Goal: Task Accomplishment & Management: Manage account settings

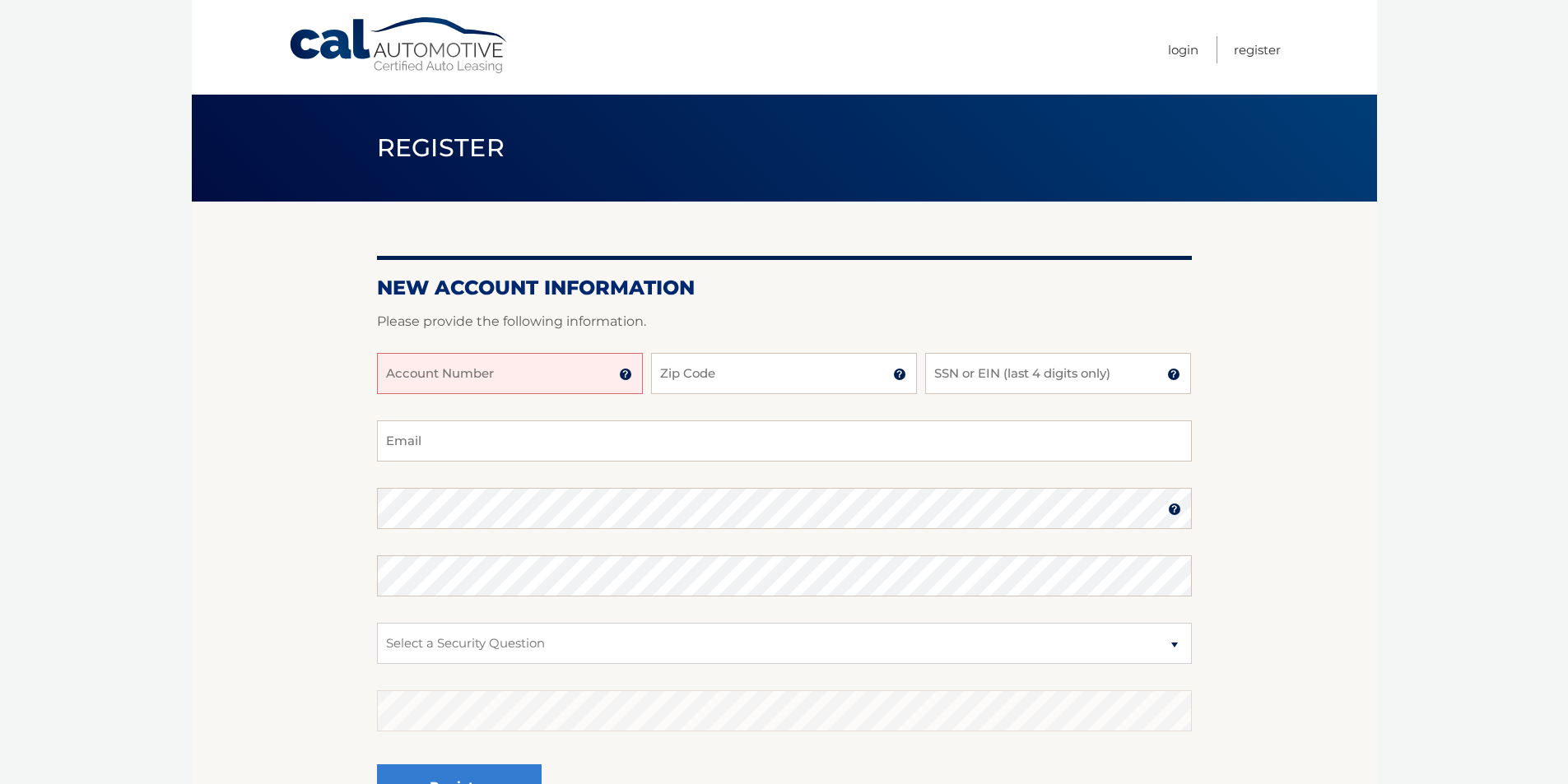
click at [509, 369] on input "Account Number" at bounding box center [510, 373] width 266 height 41
type input "4445576235"
click at [731, 369] on input "Zip Code" at bounding box center [784, 373] width 266 height 41
type input "11795"
type input "lgcommunications@aol.com"
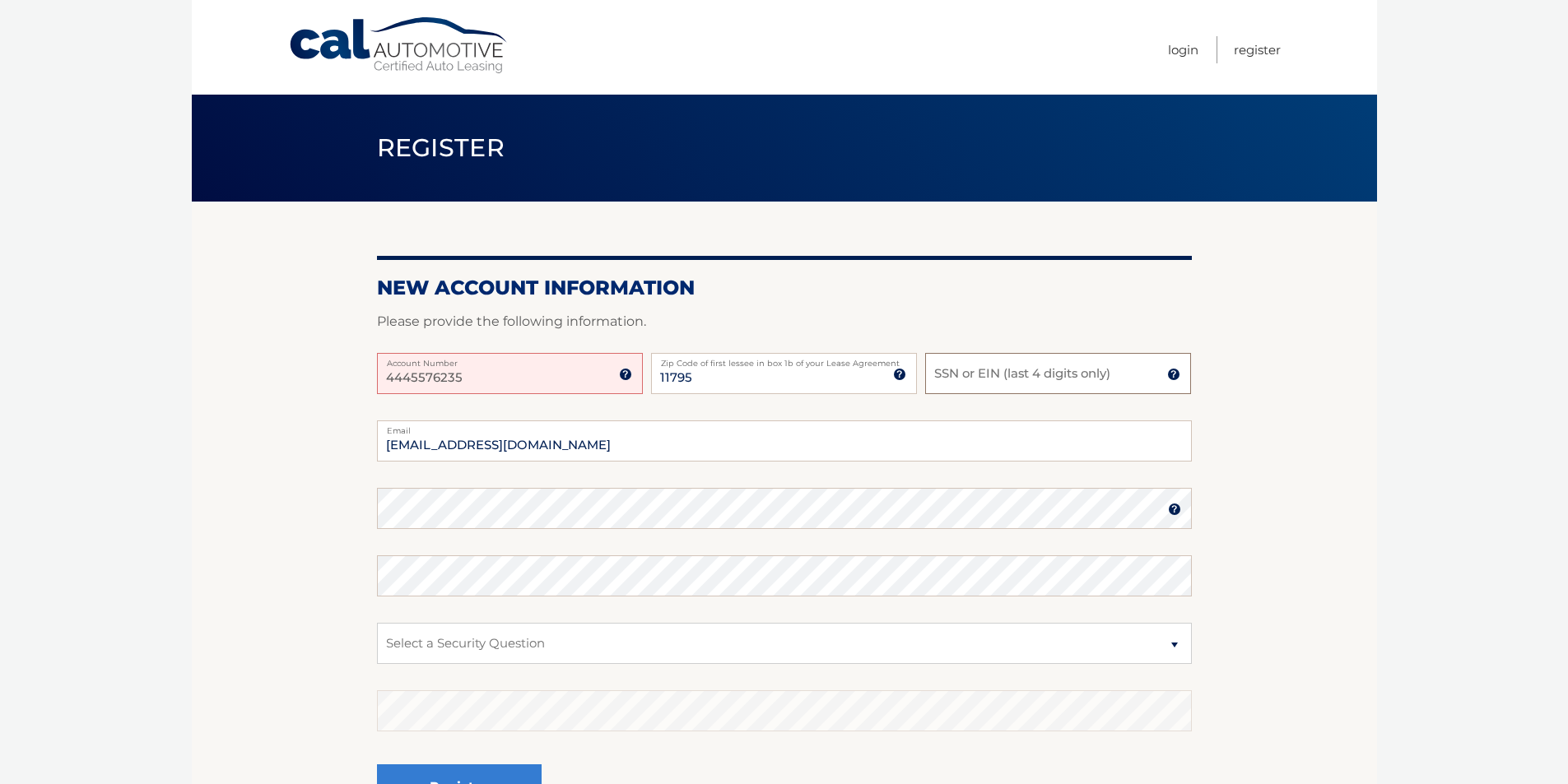
click at [942, 369] on input "SSN or EIN (last 4 digits only)" at bounding box center [1058, 373] width 266 height 41
drag, startPoint x: 979, startPoint y: 379, endPoint x: 925, endPoint y: 381, distance: 54.0
click at [925, 381] on input "1216" at bounding box center [1058, 373] width 266 height 41
type input "0276"
click at [547, 641] on select "Select a Security Question What was the name of your elementary school? What is…" at bounding box center [784, 643] width 815 height 41
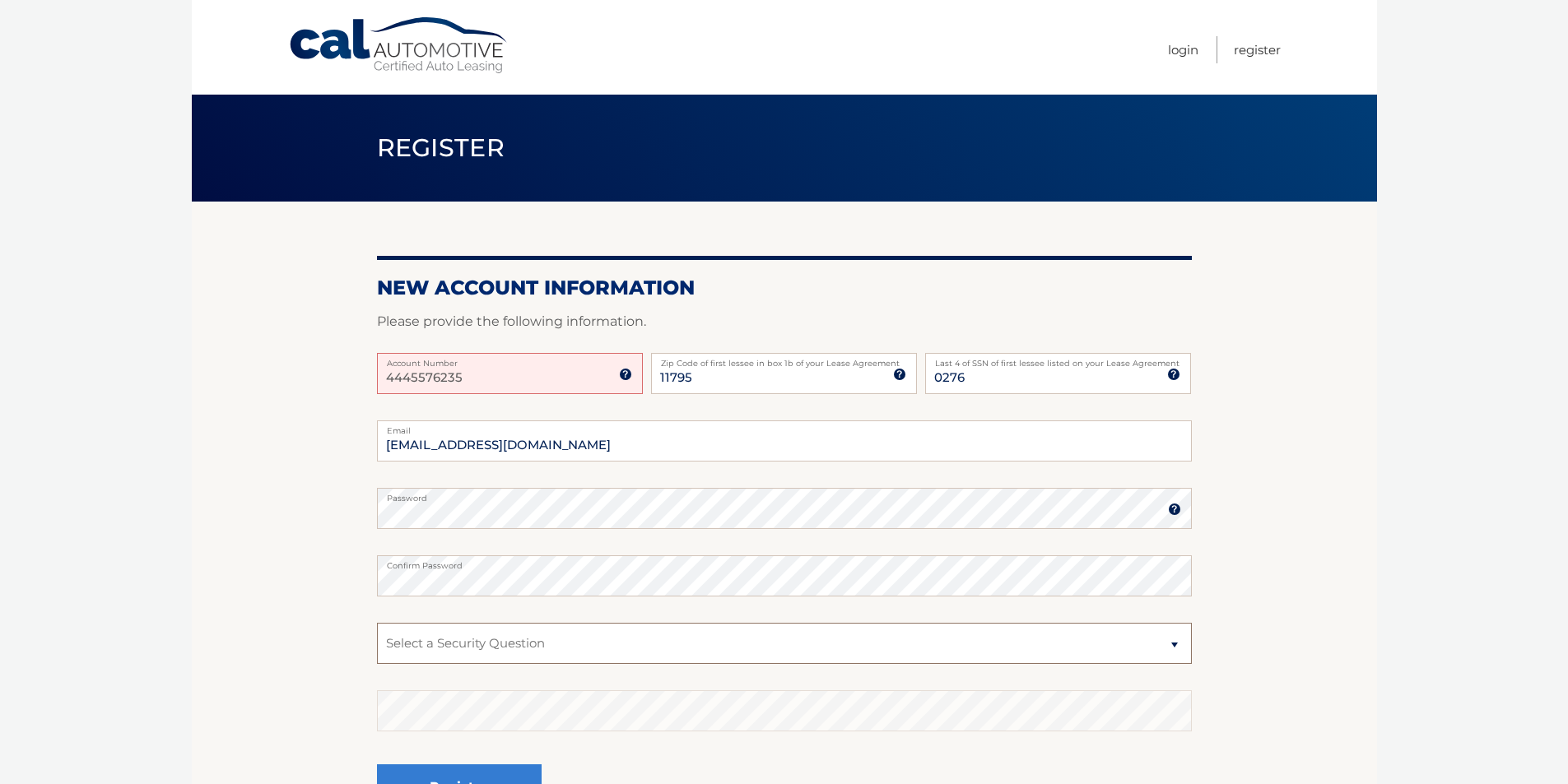
select select "2"
click at [377, 623] on select "Select a Security Question What was the name of your elementary school? What is…" at bounding box center [784, 643] width 815 height 41
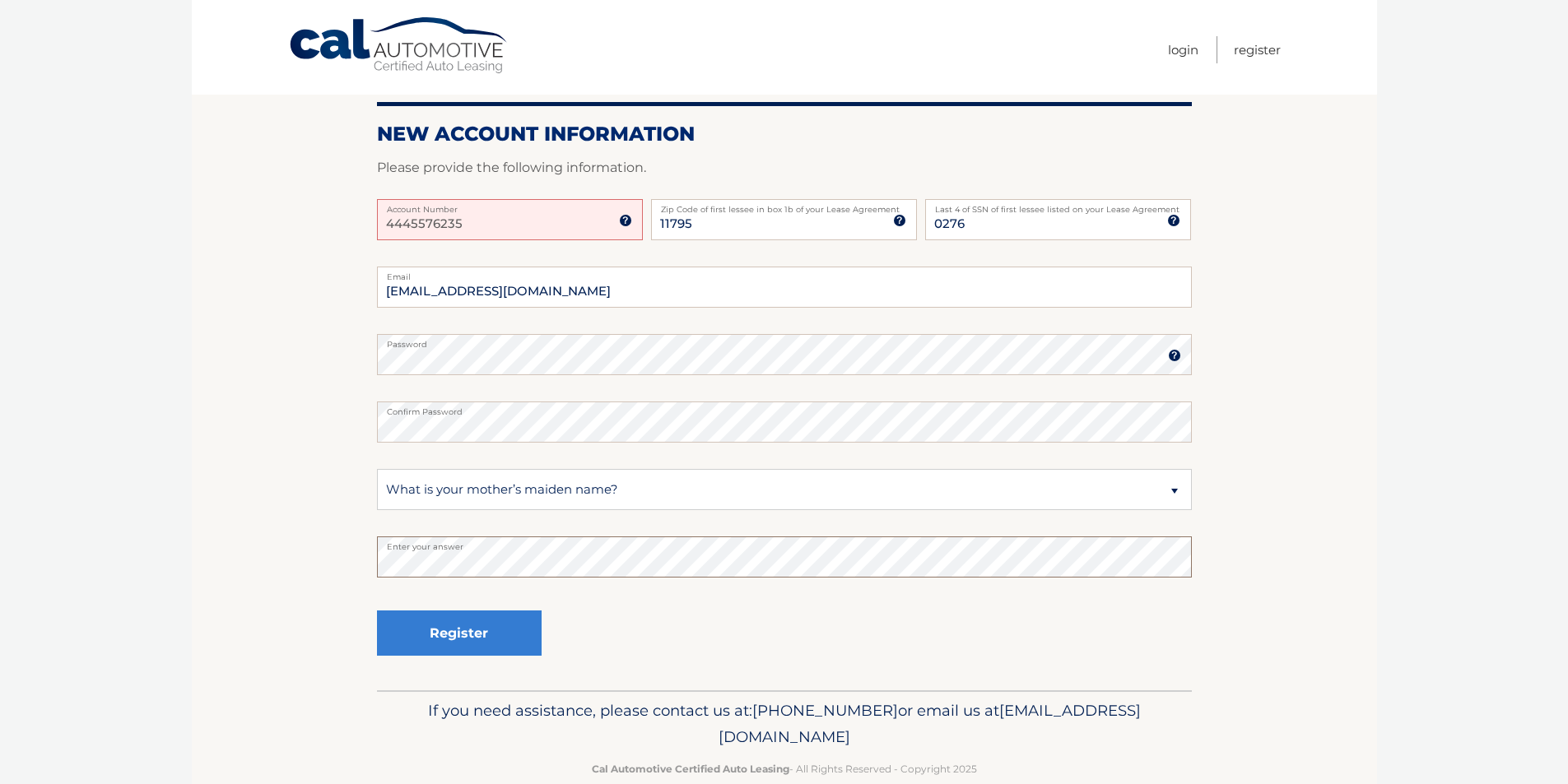
scroll to position [185, 0]
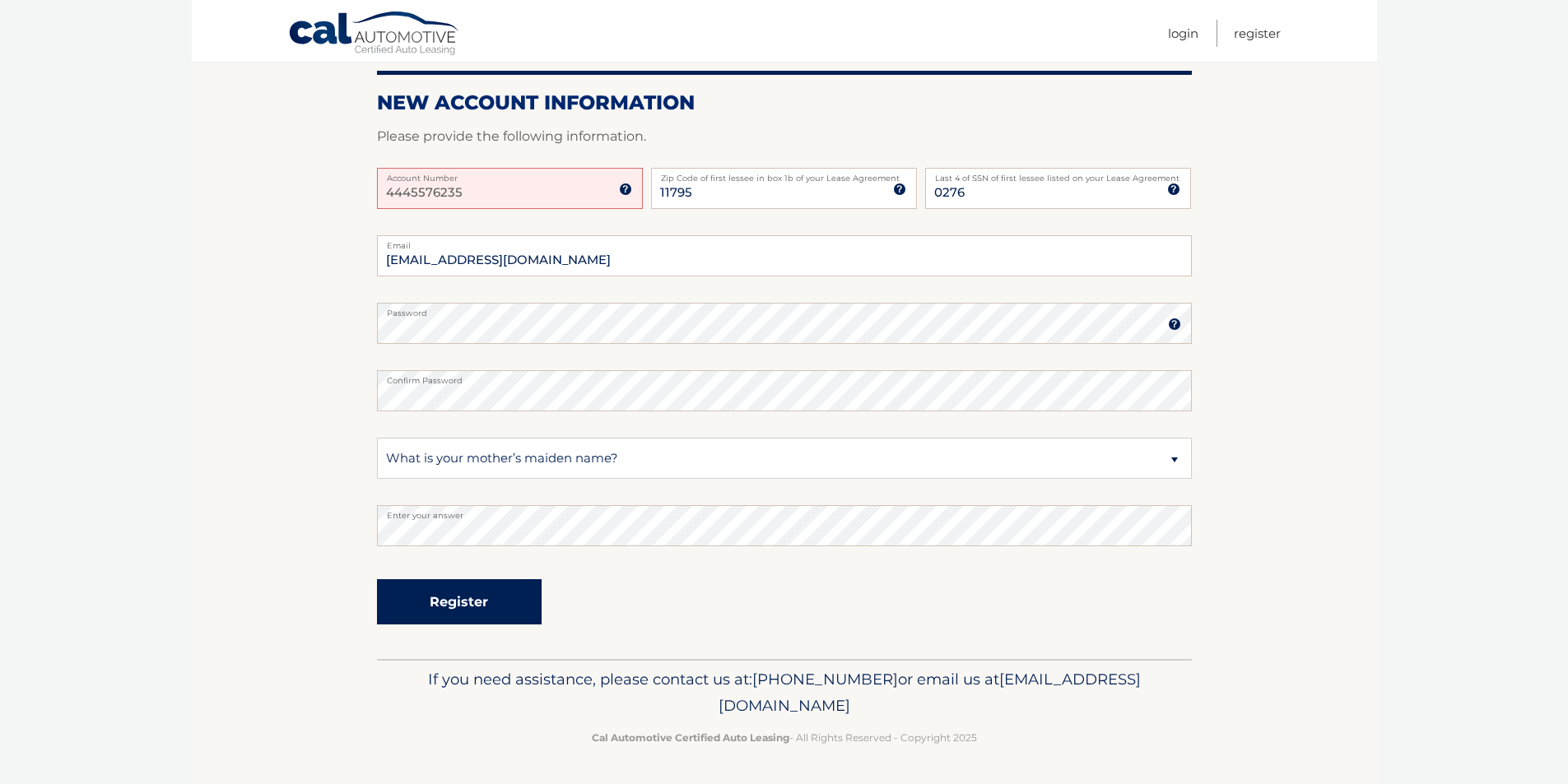
click at [485, 597] on button "Register" at bounding box center [459, 602] width 164 height 45
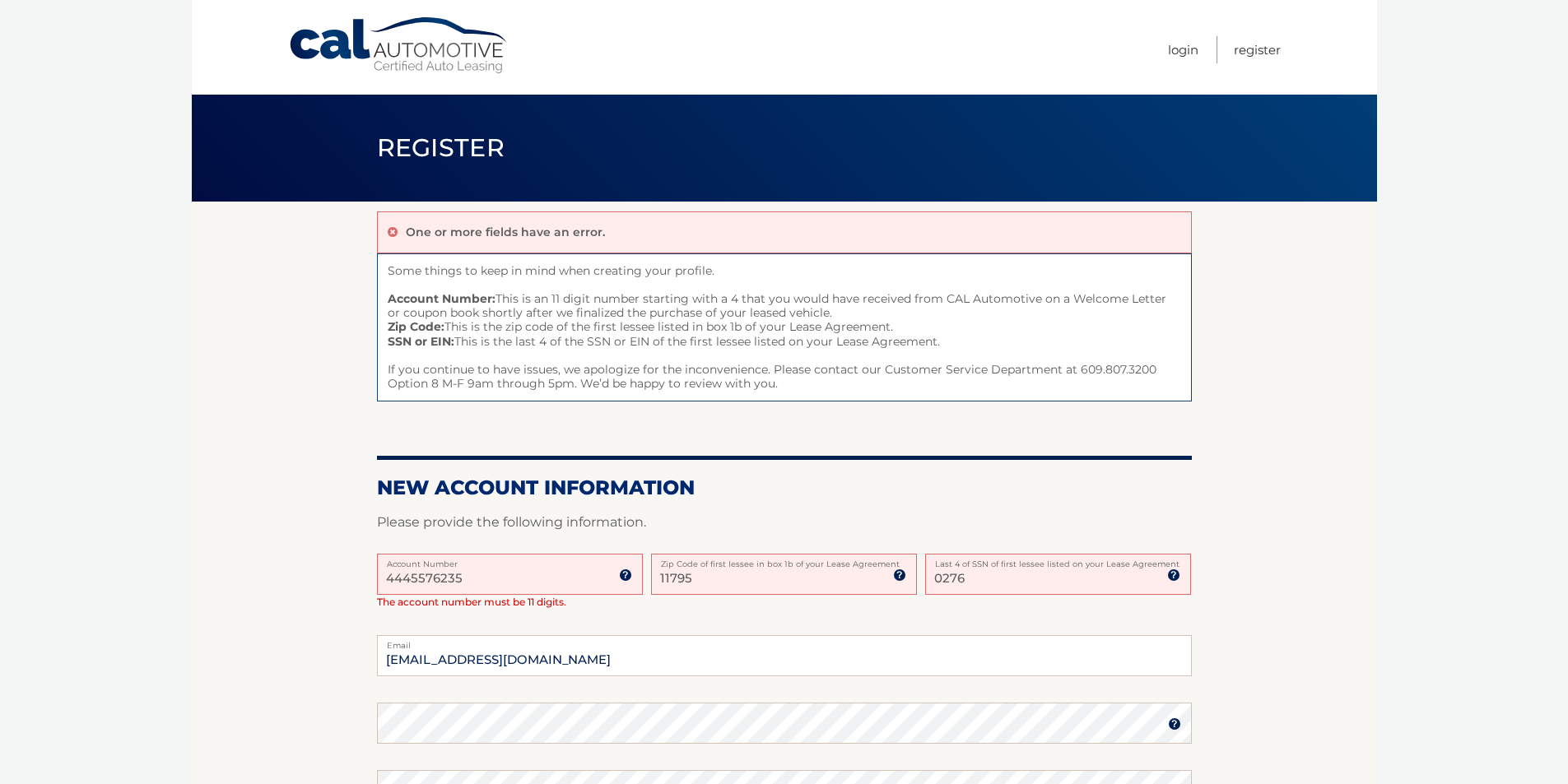
drag, startPoint x: 502, startPoint y: 582, endPoint x: 341, endPoint y: 569, distance: 161.5
click at [341, 569] on section "One or more fields have an error. Some things to keep in mind when creating you…" at bounding box center [784, 631] width 1186 height 857
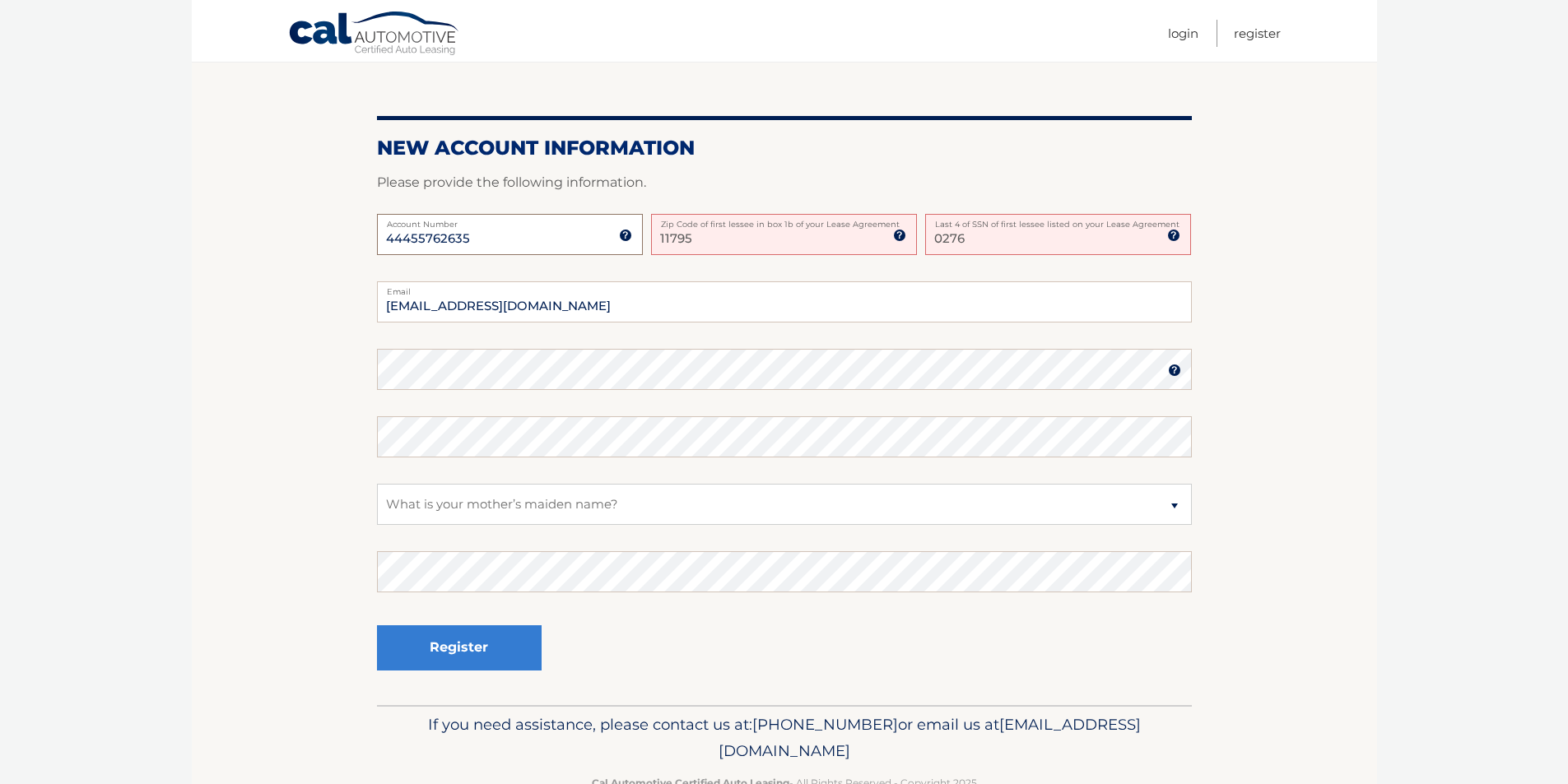
scroll to position [385, 0]
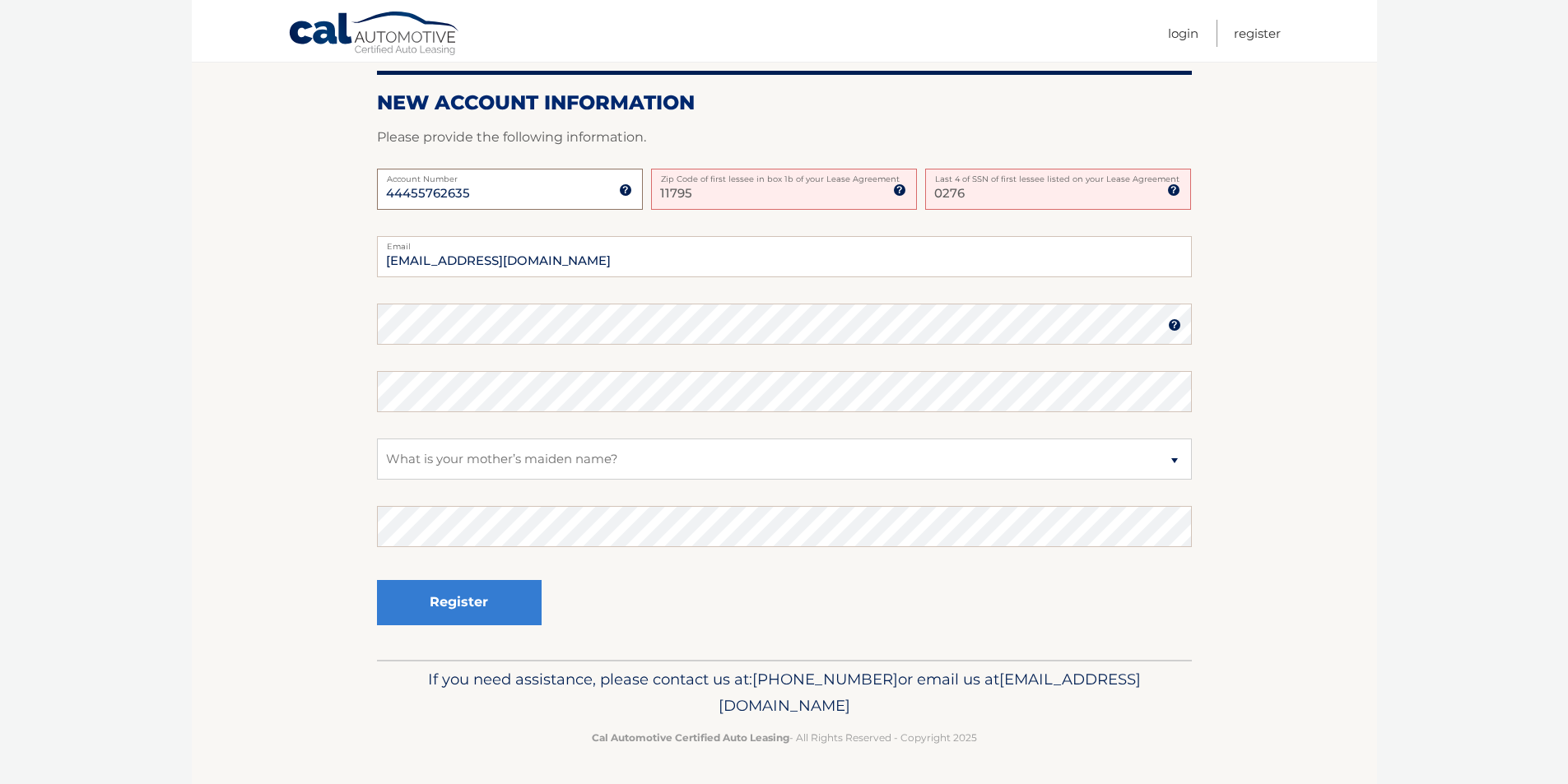
type input "44455762635"
click at [502, 606] on button "Register" at bounding box center [459, 602] width 164 height 45
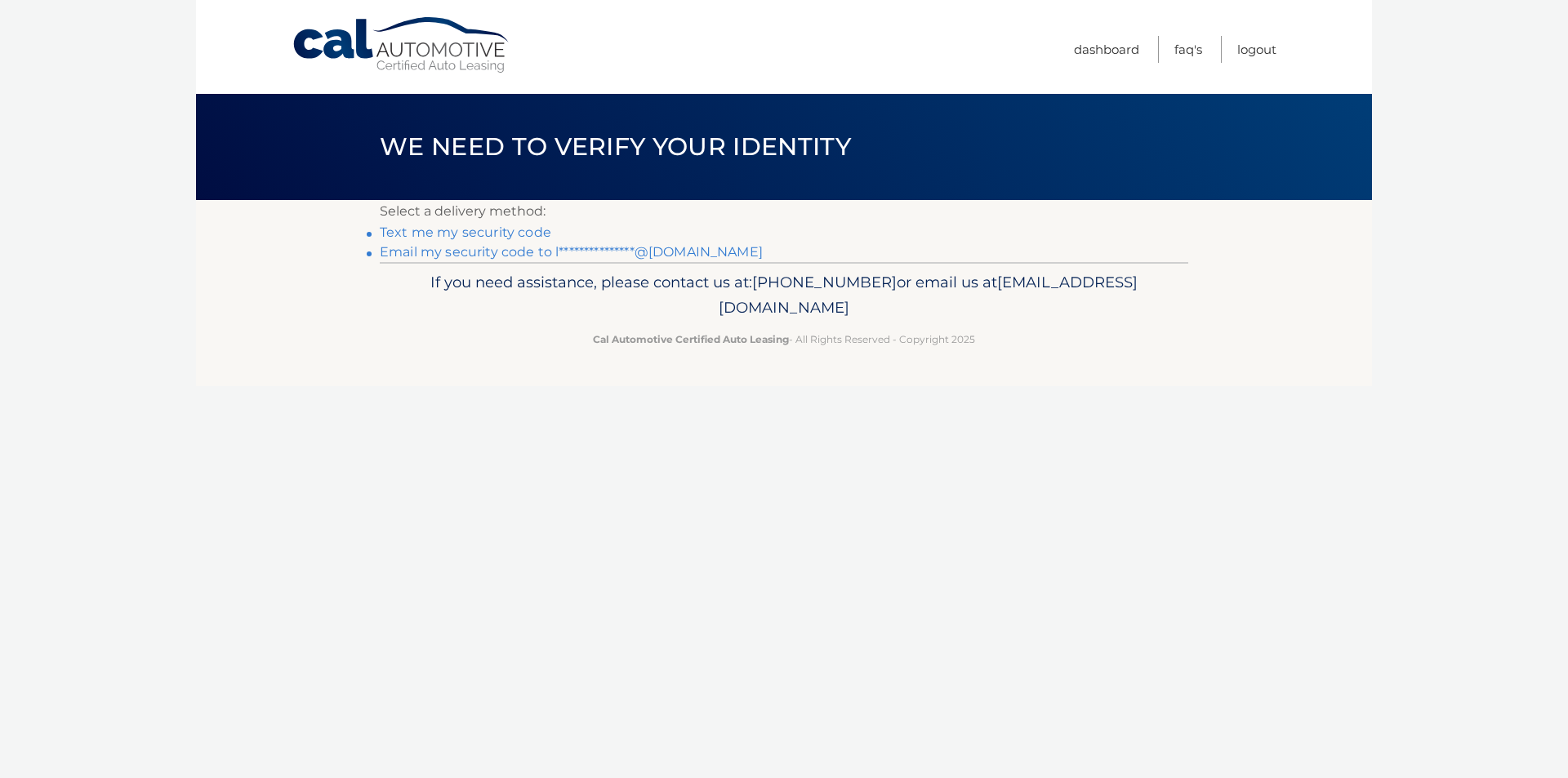
click at [482, 228] on link "Text me my security code" at bounding box center [465, 232] width 171 height 16
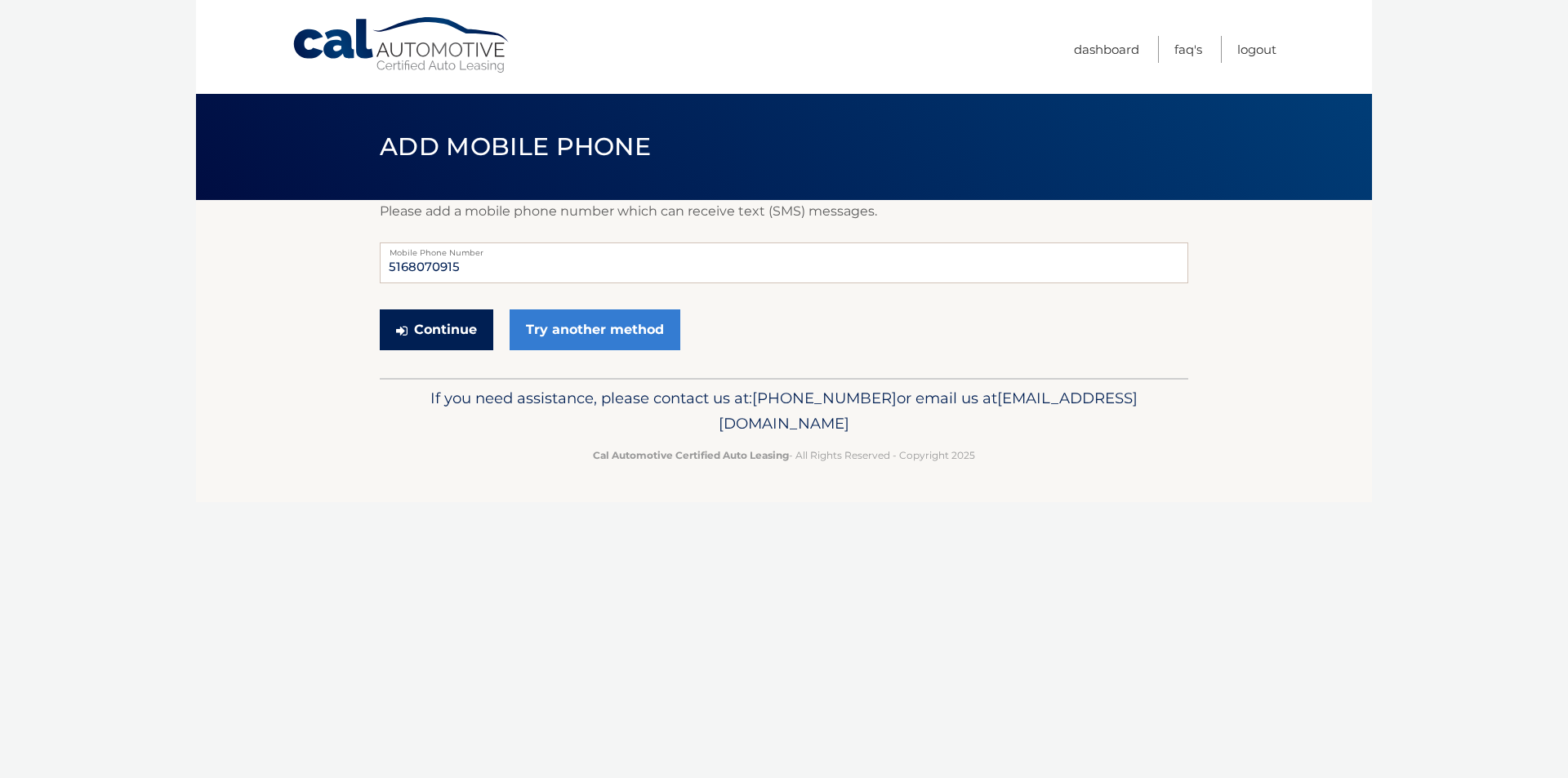
click at [435, 331] on button "Continue" at bounding box center [436, 329] width 113 height 41
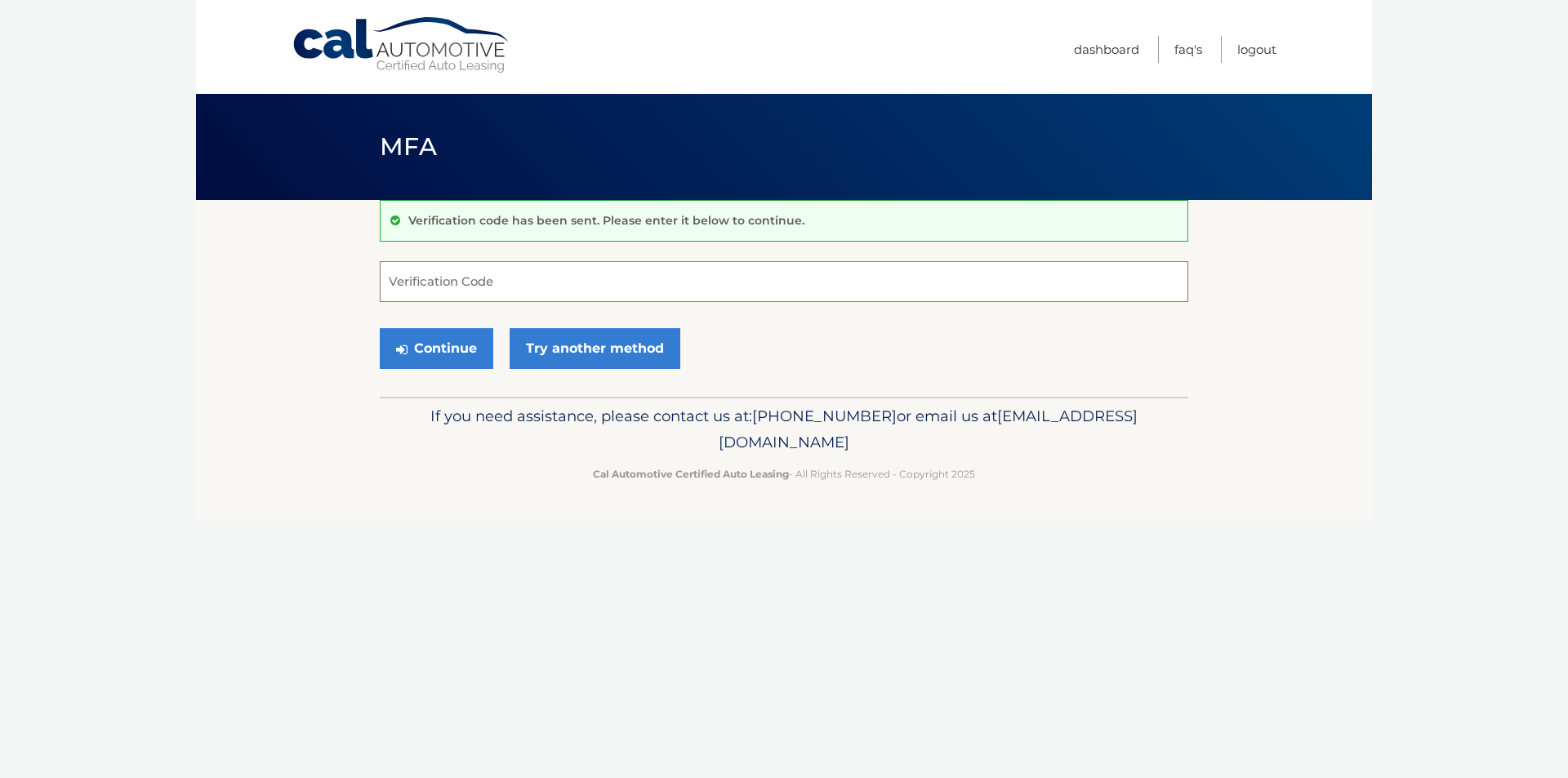
click at [579, 280] on input "Verification Code" at bounding box center [784, 281] width 809 height 41
type input "121709"
click at [469, 355] on button "Continue" at bounding box center [436, 348] width 113 height 41
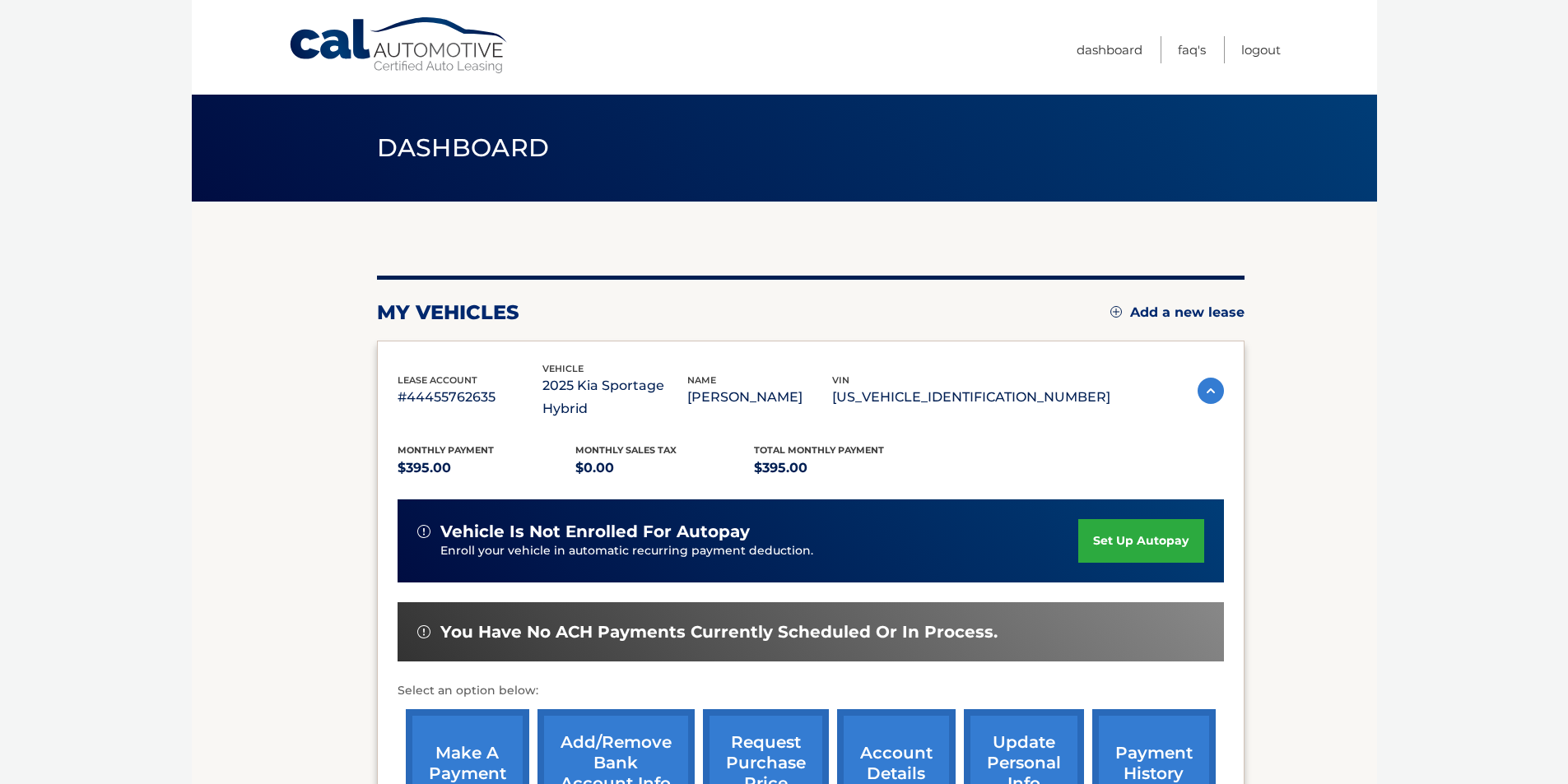
click at [1132, 519] on link "set up autopay" at bounding box center [1141, 540] width 125 height 43
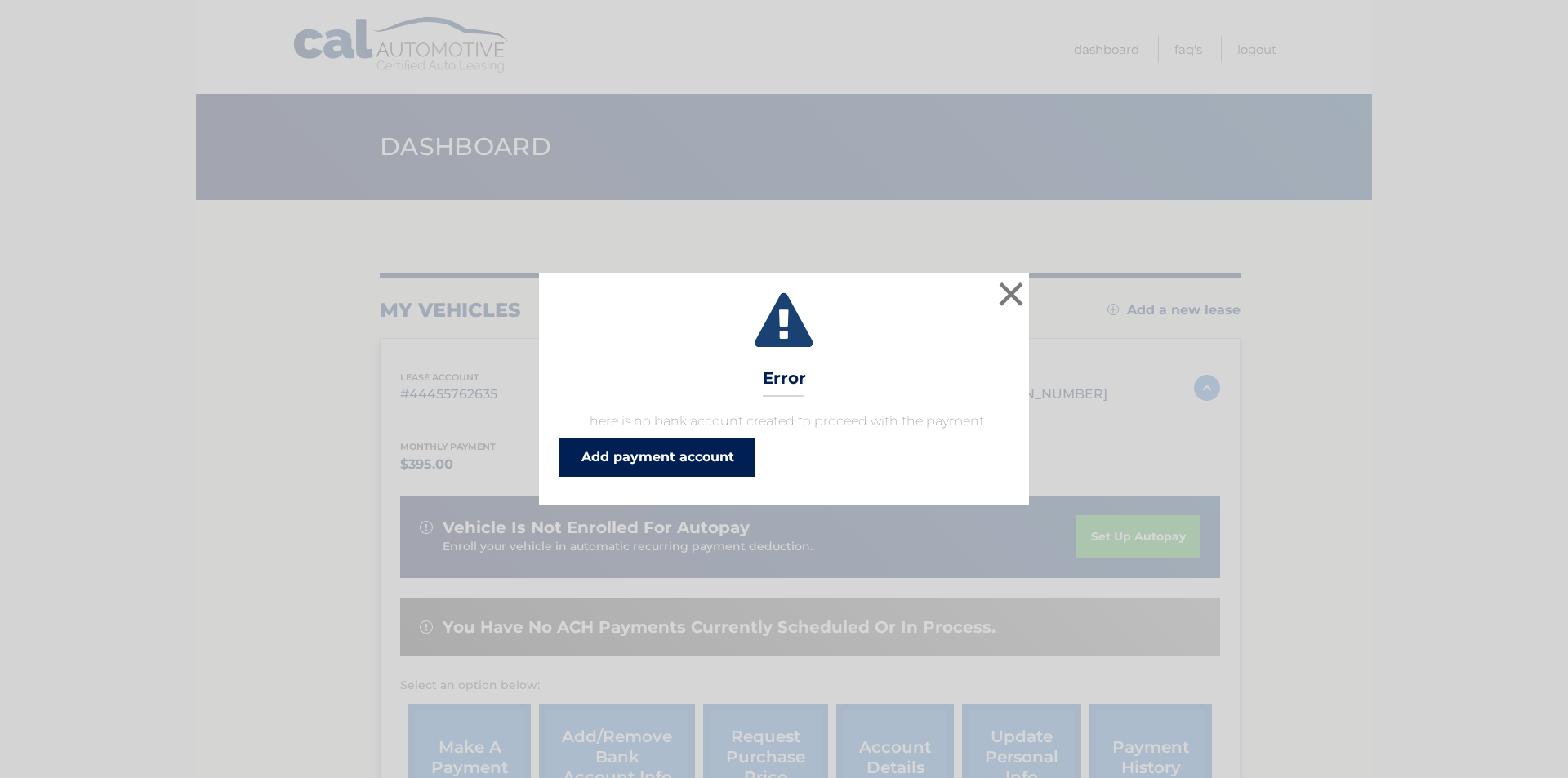
click at [694, 458] on link "Add payment account" at bounding box center [657, 457] width 196 height 39
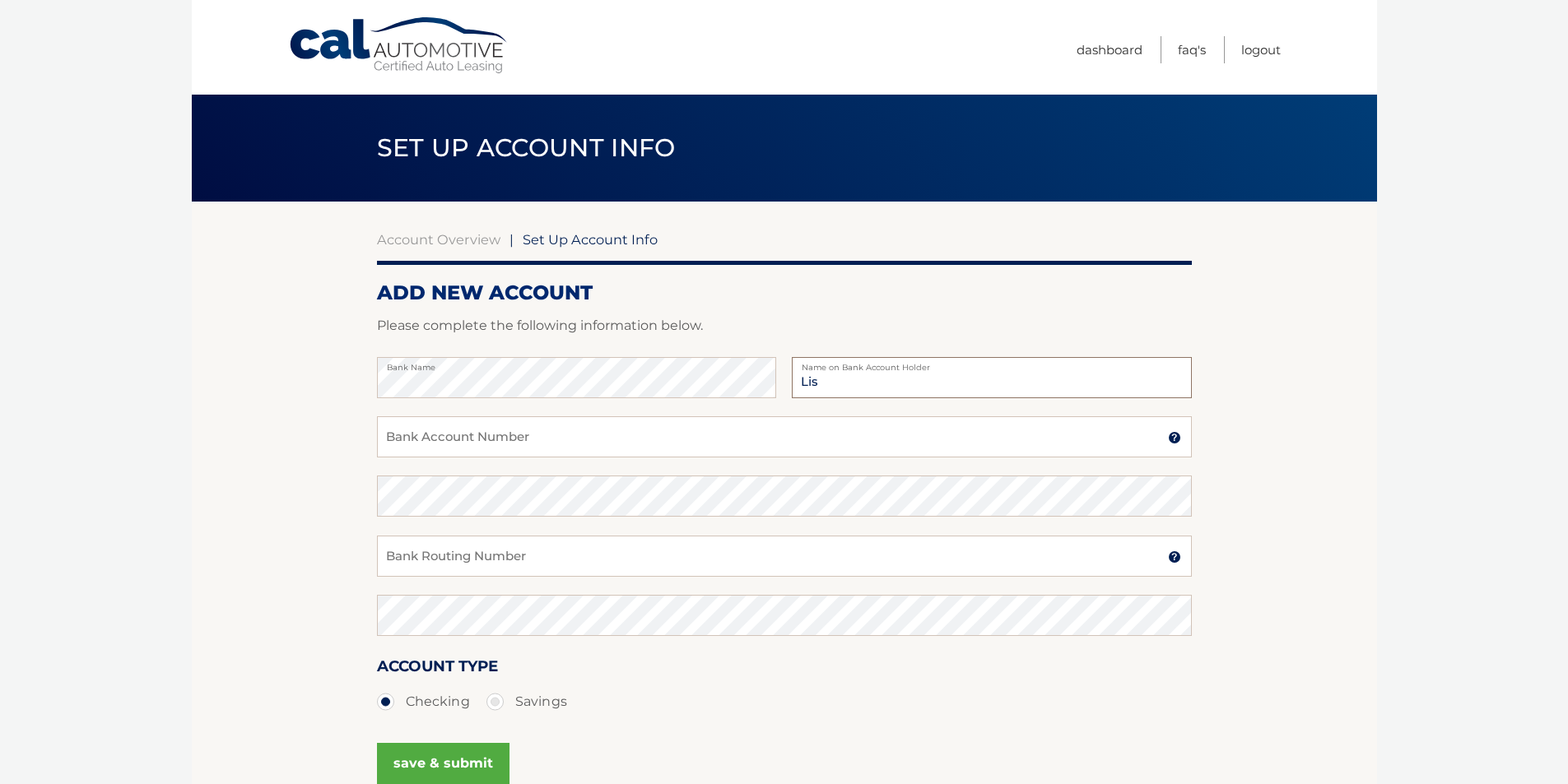
type input "[PERSON_NAME]"
click at [534, 435] on input "Bank Account Number" at bounding box center [784, 436] width 815 height 41
type input "12610001395804"
click at [492, 549] on input "Bank Routing Number" at bounding box center [784, 555] width 815 height 41
paste input "221475786."
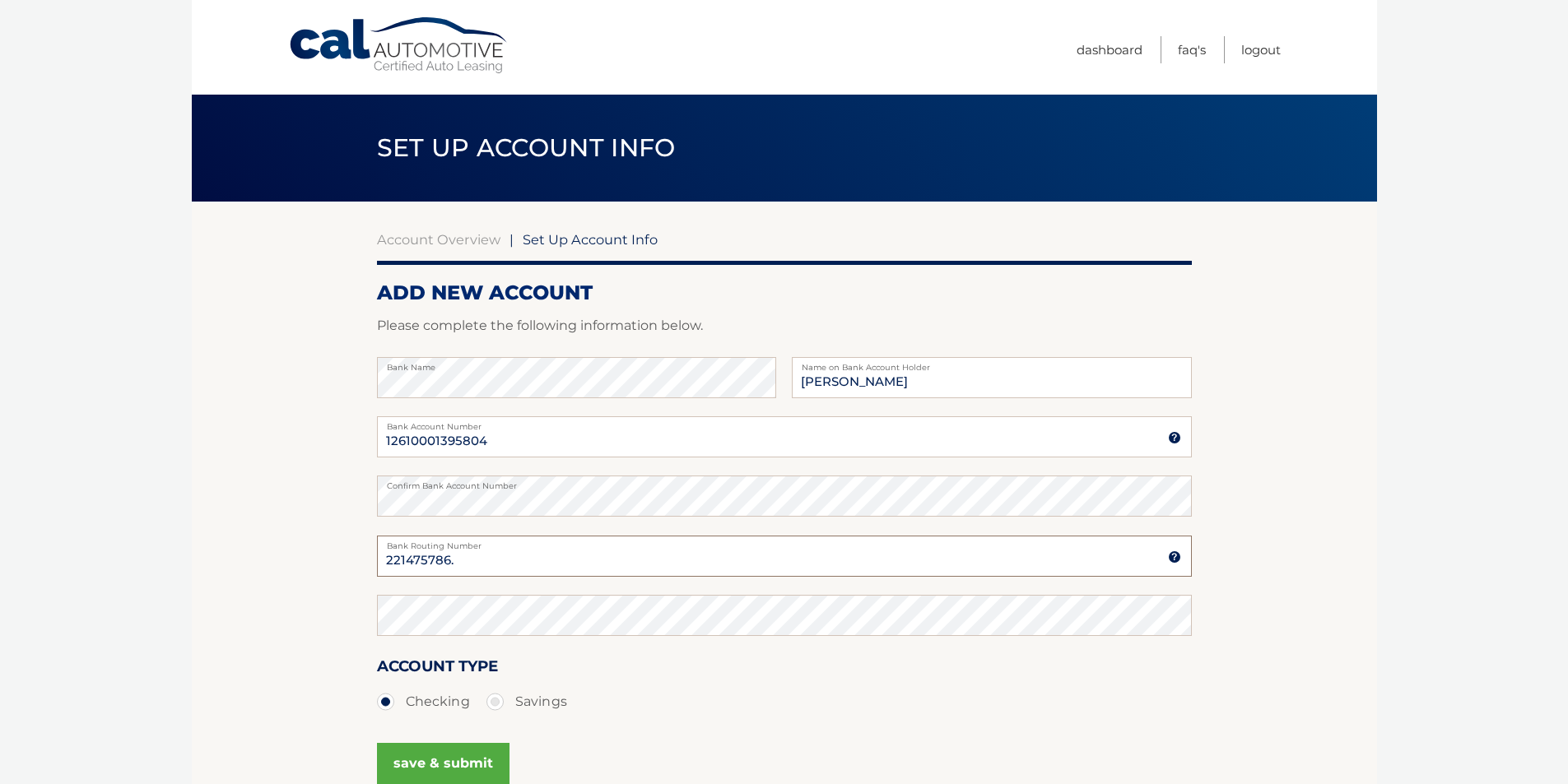
type input "221475786."
click at [461, 766] on button "save & submit" at bounding box center [443, 763] width 133 height 41
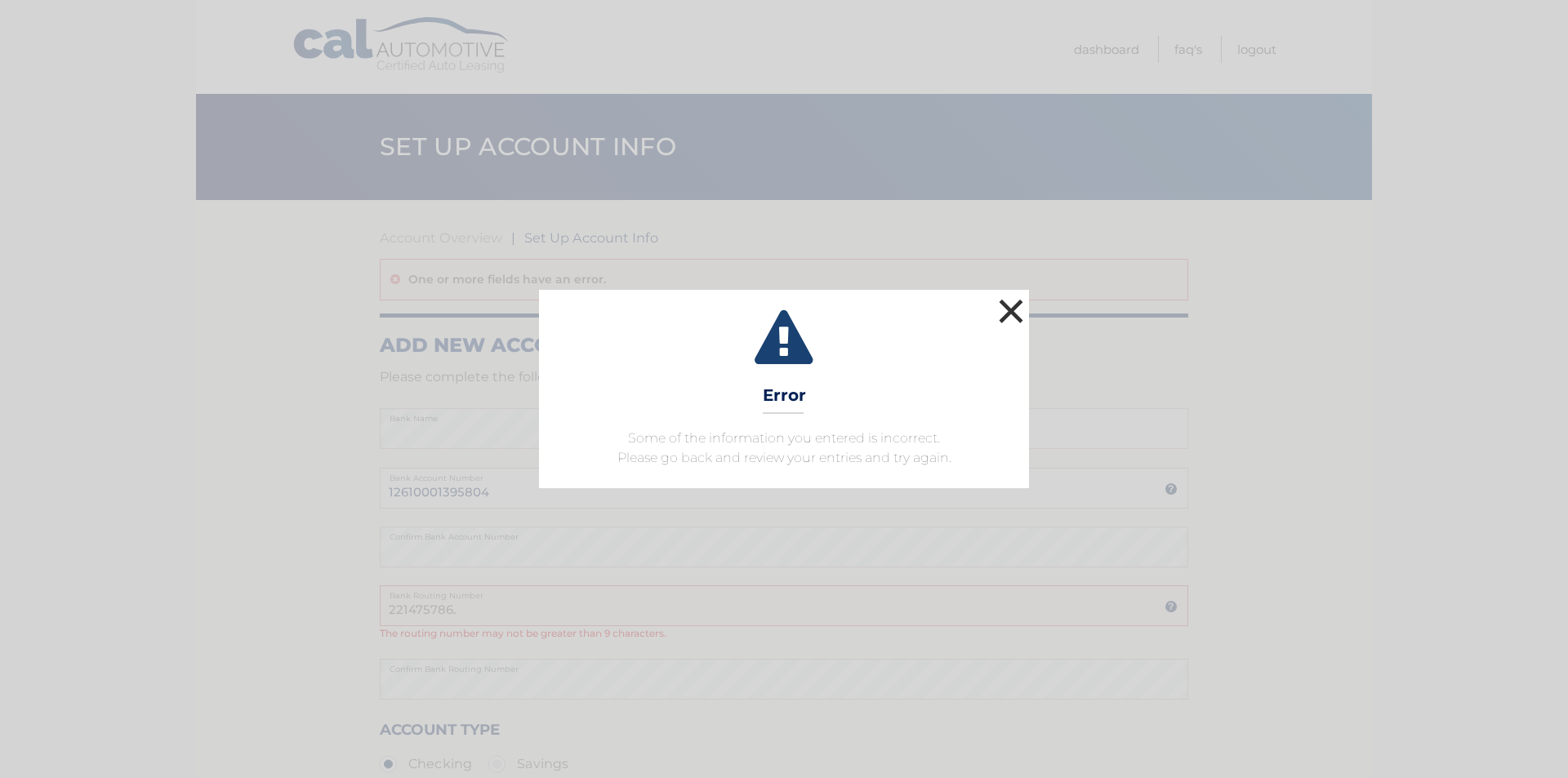
click at [1008, 312] on button "×" at bounding box center [1011, 310] width 32 height 32
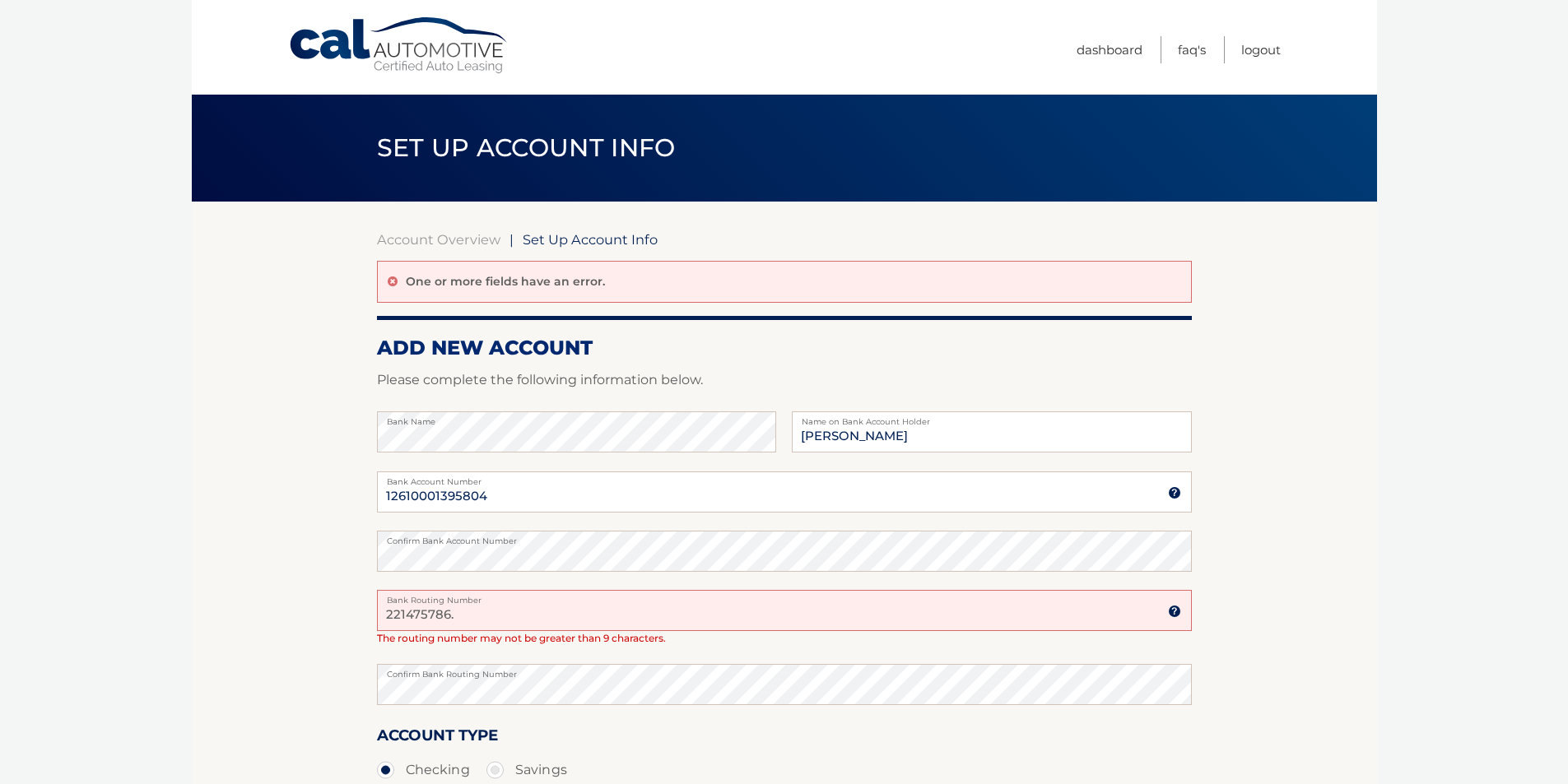
click at [474, 610] on input "221475786." at bounding box center [784, 610] width 815 height 41
type input "221475786"
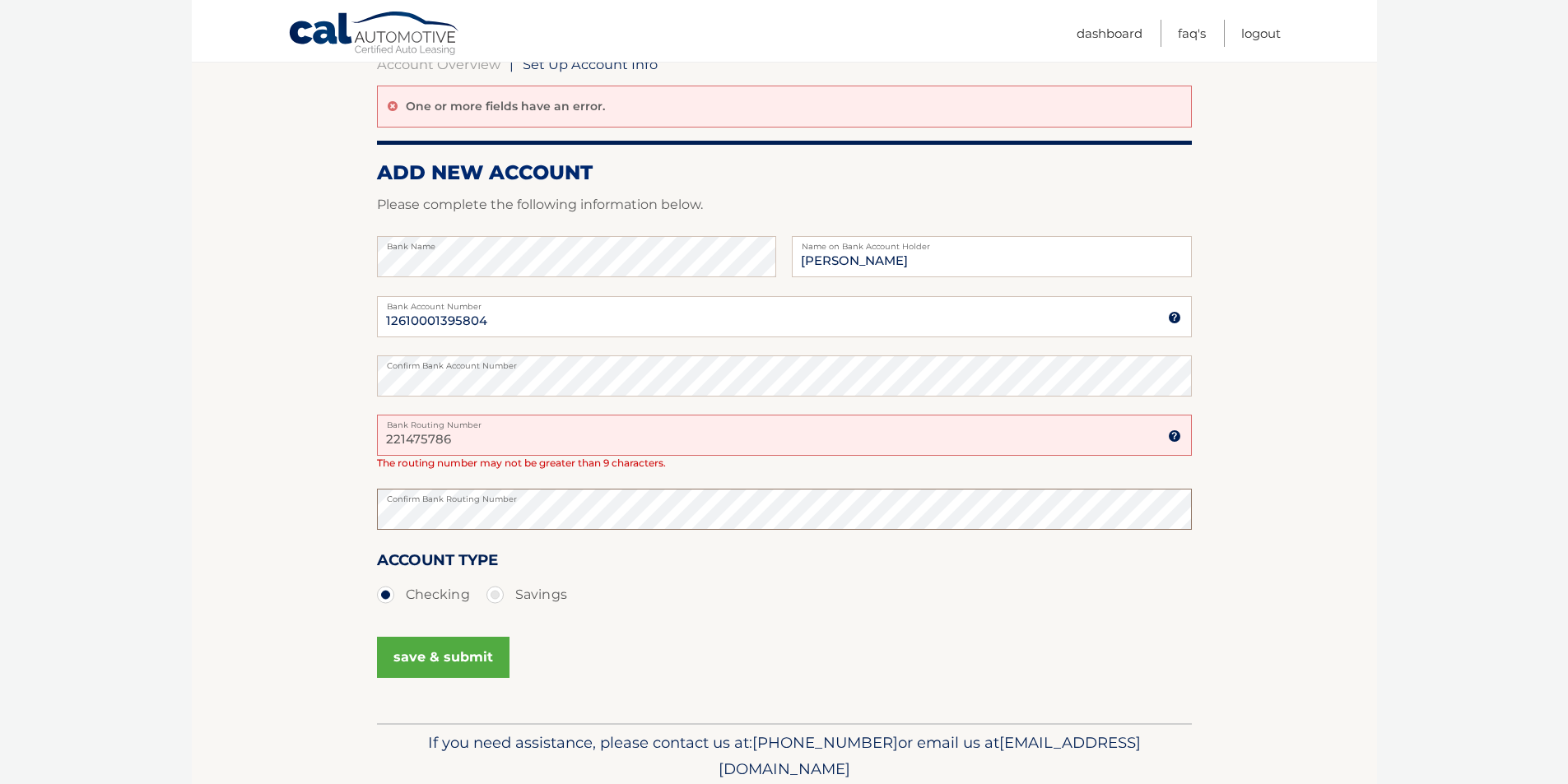
scroll to position [239, 0]
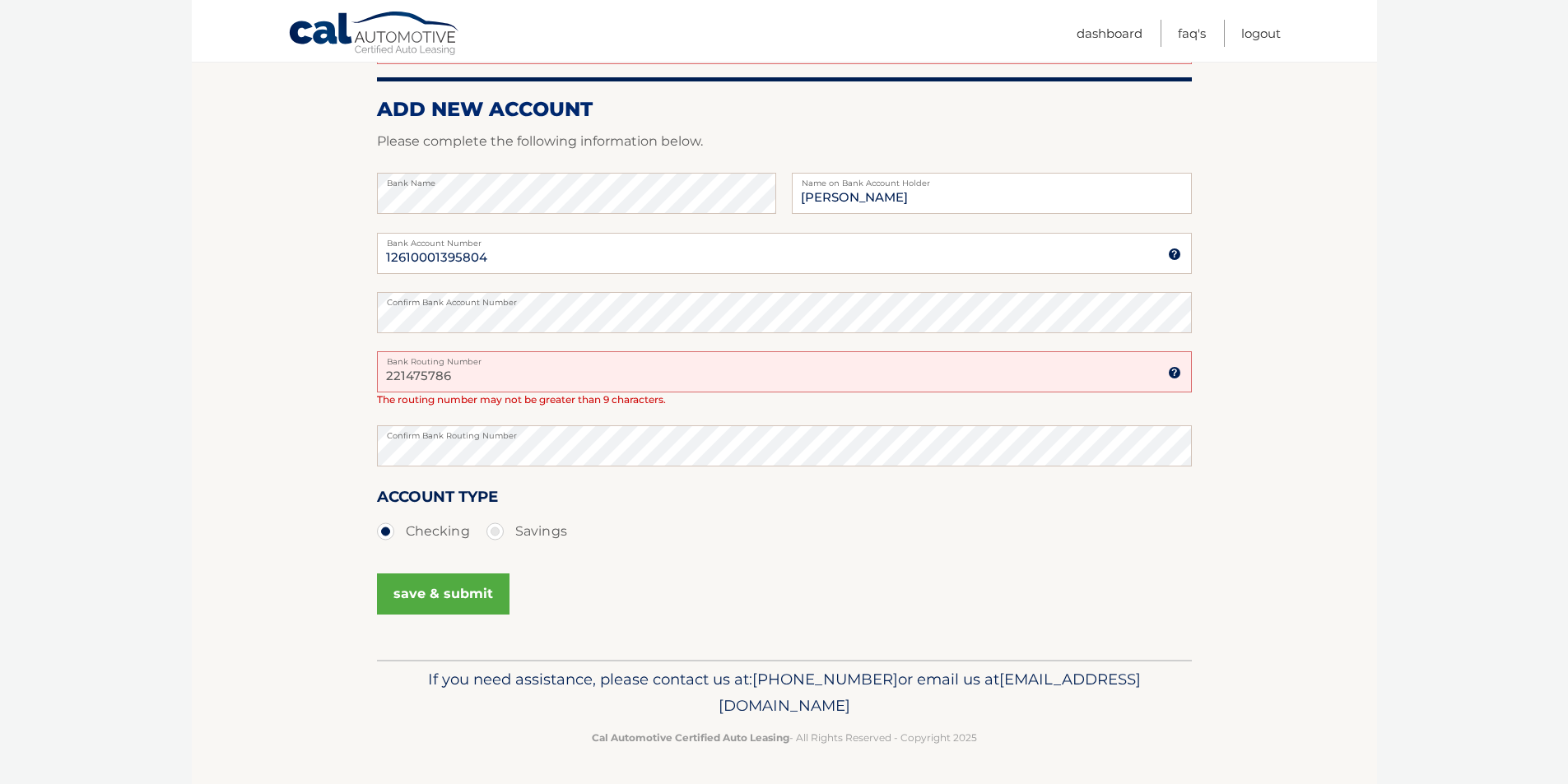
click at [466, 597] on button "save & submit" at bounding box center [443, 594] width 133 height 41
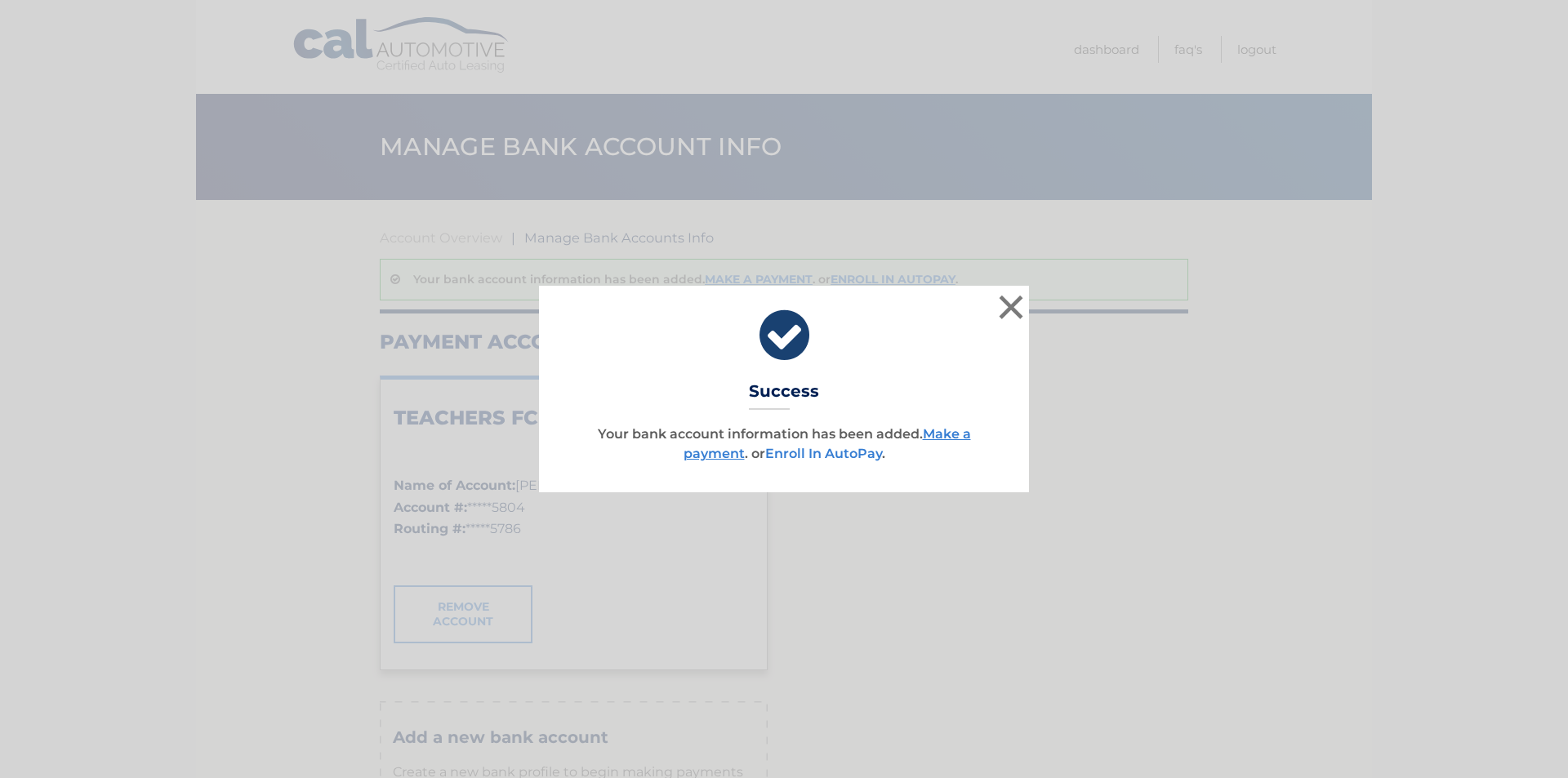
click at [863, 454] on link "Enroll In AutoPay" at bounding box center [823, 454] width 117 height 16
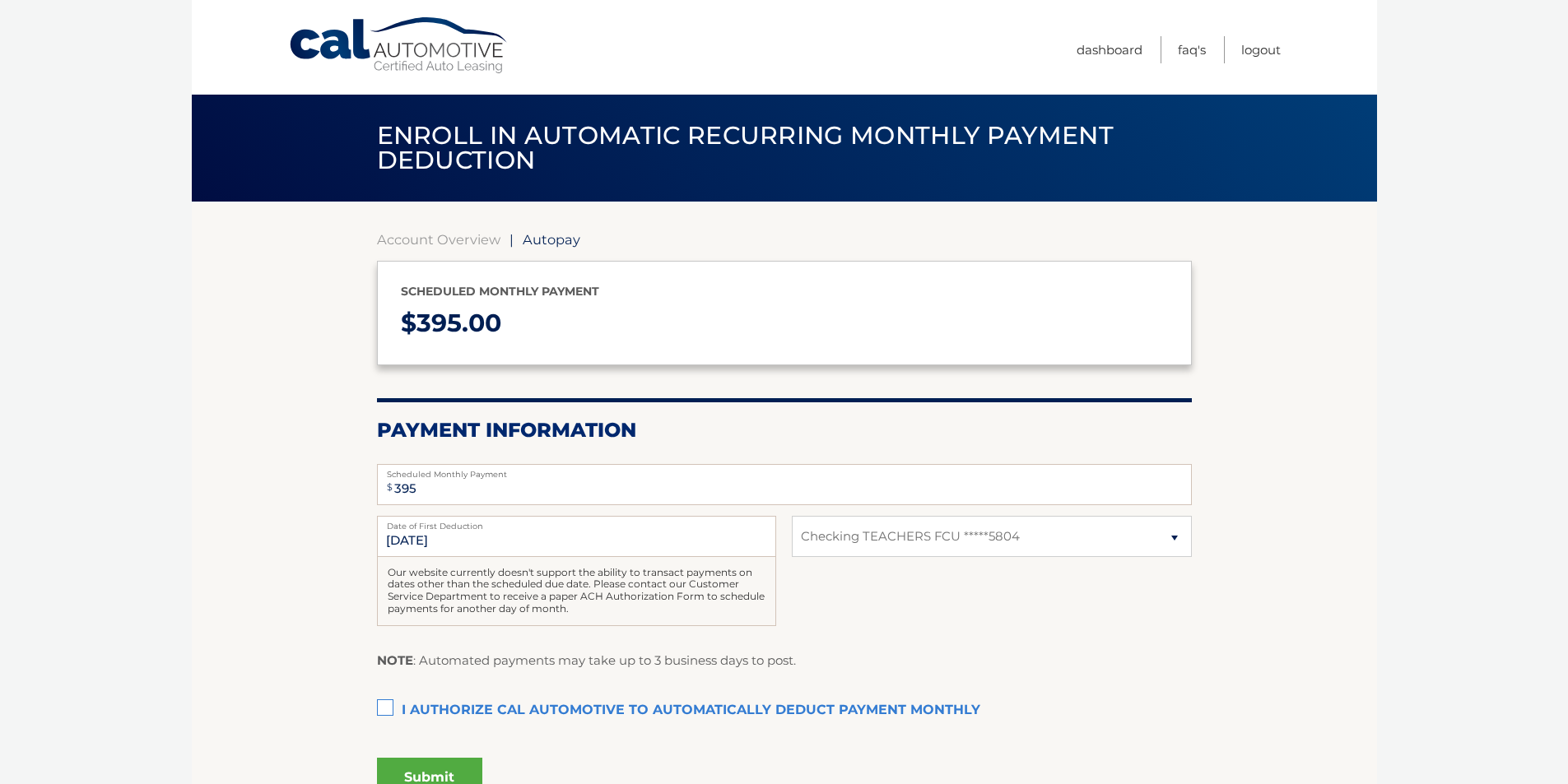
select select "Yzk0NWViODctMzI0NS00MGZjLWE2YWMtODIyODk1MjAxOTM1"
click at [386, 706] on label "I authorize cal automotive to automatically deduct payment monthly This checkbo…" at bounding box center [784, 711] width 815 height 33
click at [0, 0] on input "I authorize cal automotive to automatically deduct payment monthly This checkbo…" at bounding box center [0, 0] width 0 height 0
click at [428, 773] on button "Submit" at bounding box center [430, 777] width 105 height 39
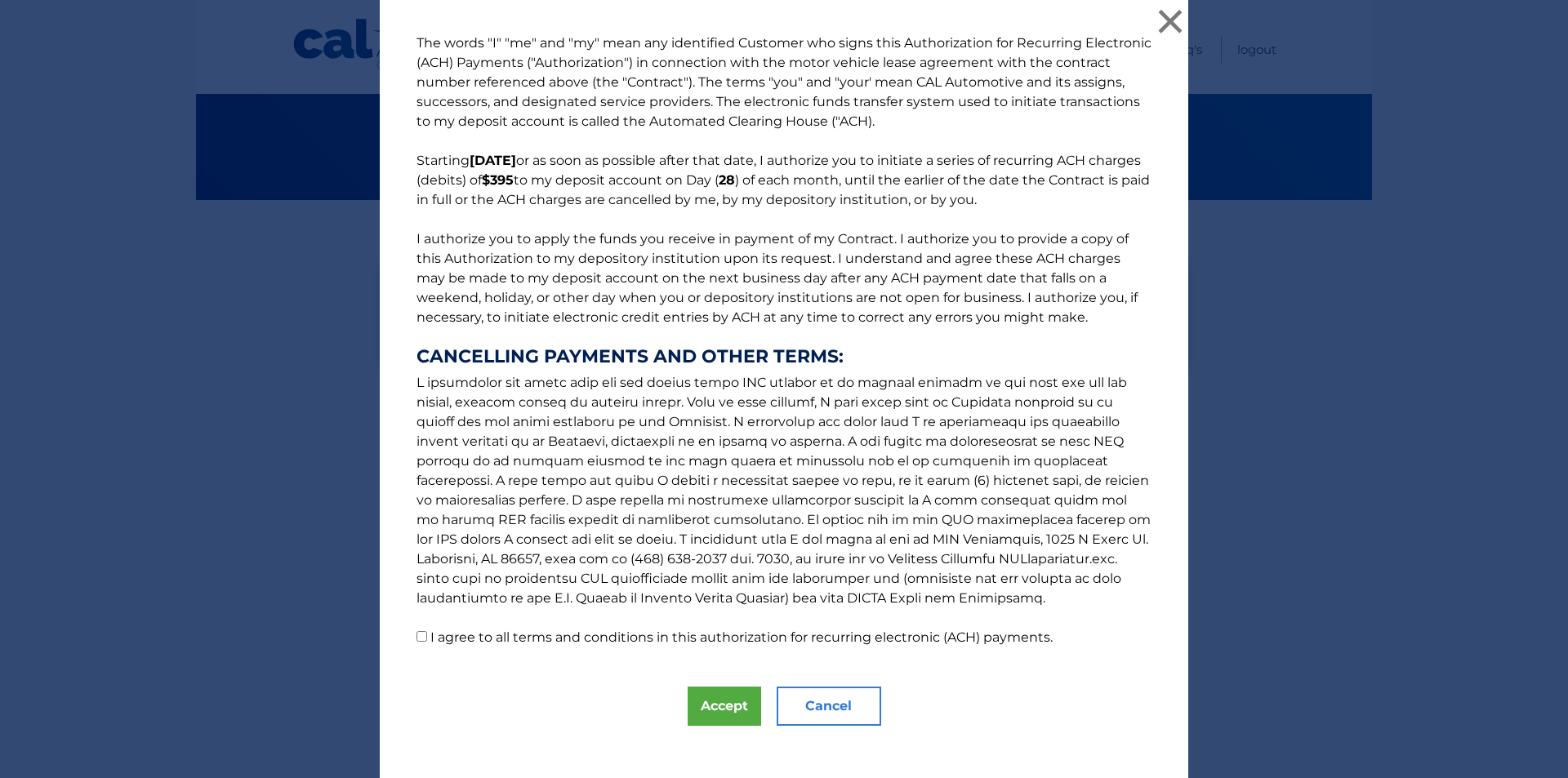
click at [416, 636] on input "I agree to all terms and conditions in this authorization for recurring electro…" at bounding box center [421, 636] width 11 height 11
checkbox input "true"
click at [719, 708] on button "Accept" at bounding box center [724, 706] width 74 height 39
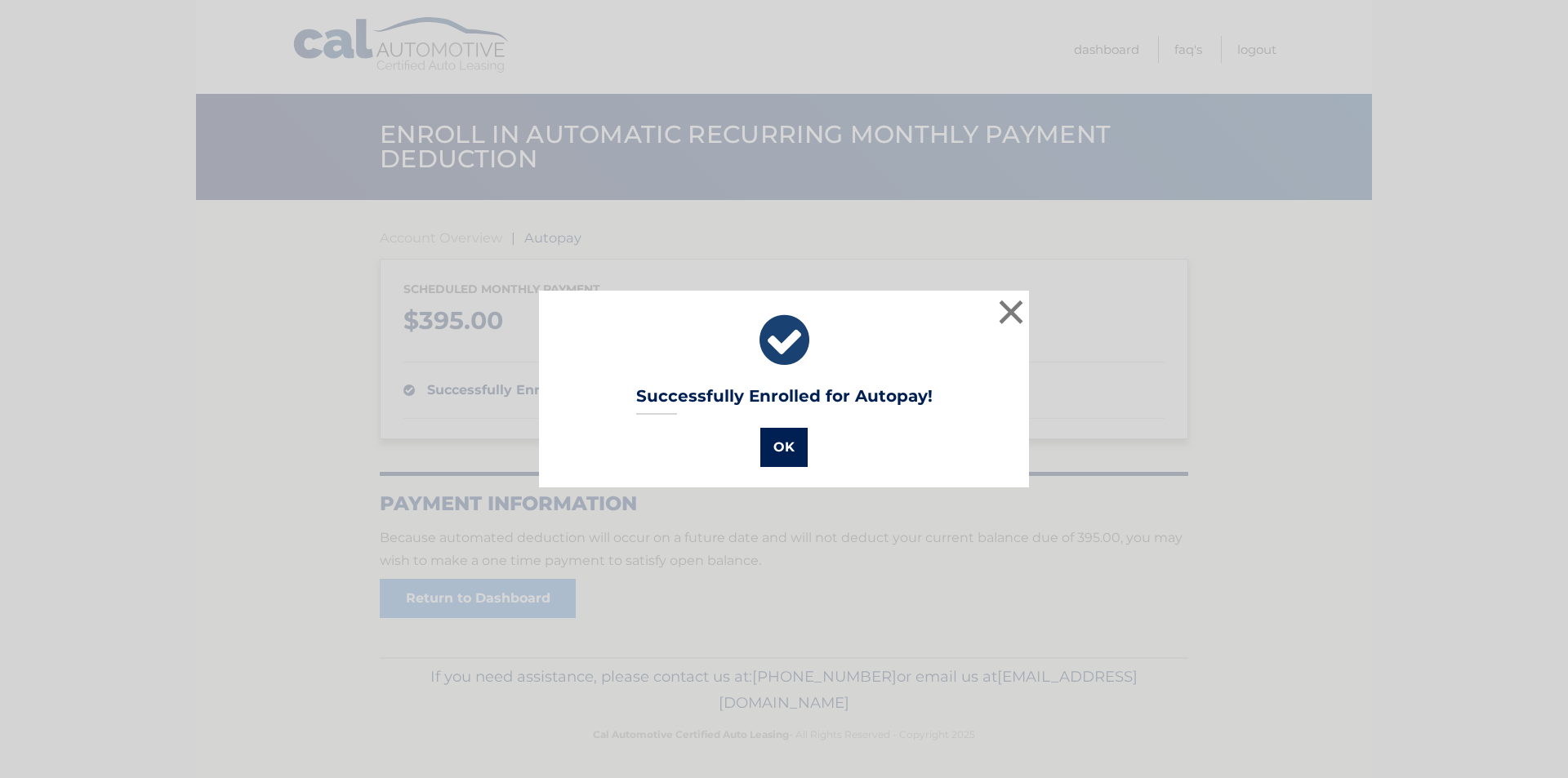
click at [767, 449] on button "OK" at bounding box center [783, 447] width 47 height 39
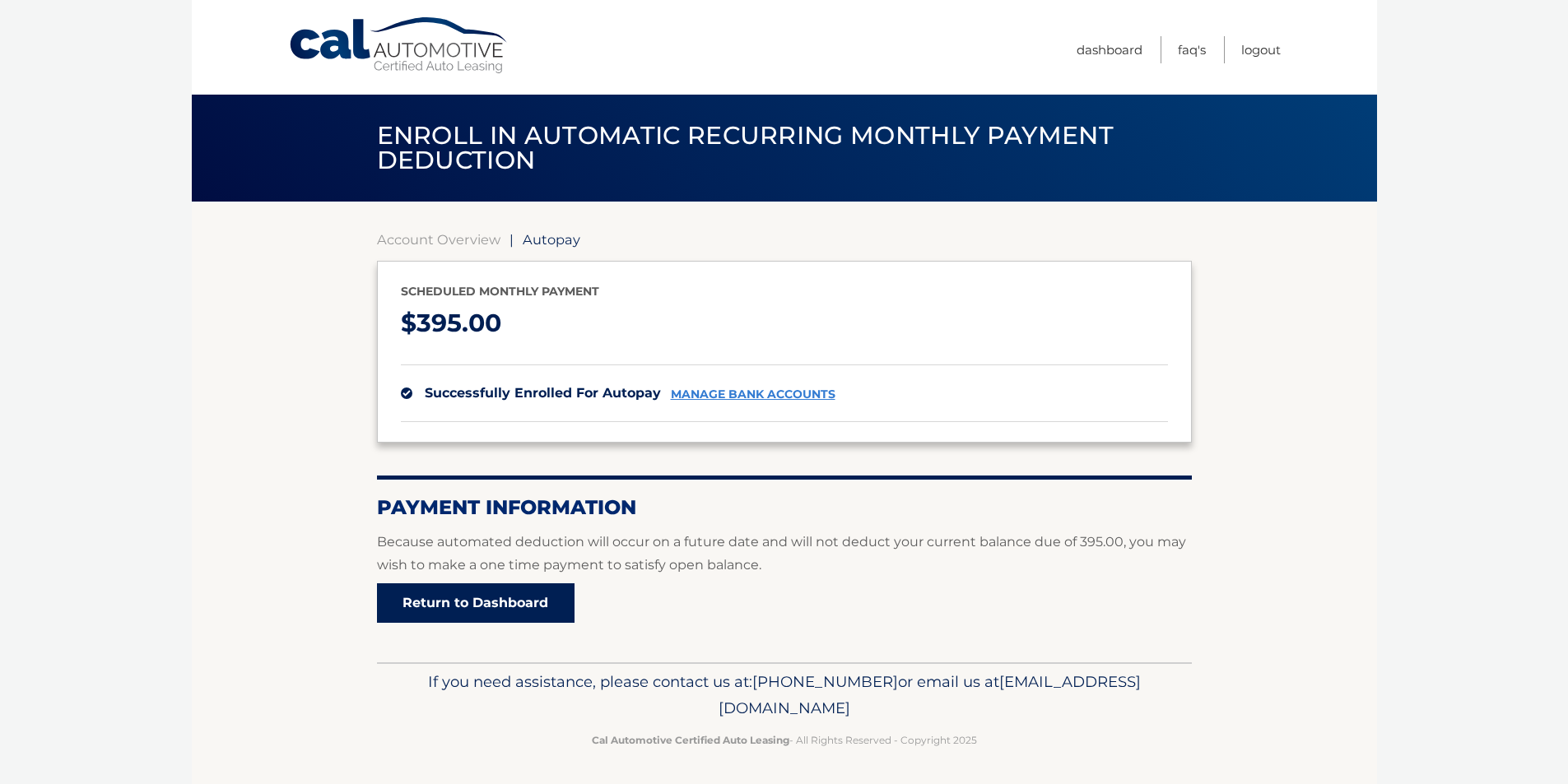
click at [552, 597] on link "Return to Dashboard" at bounding box center [476, 602] width 198 height 39
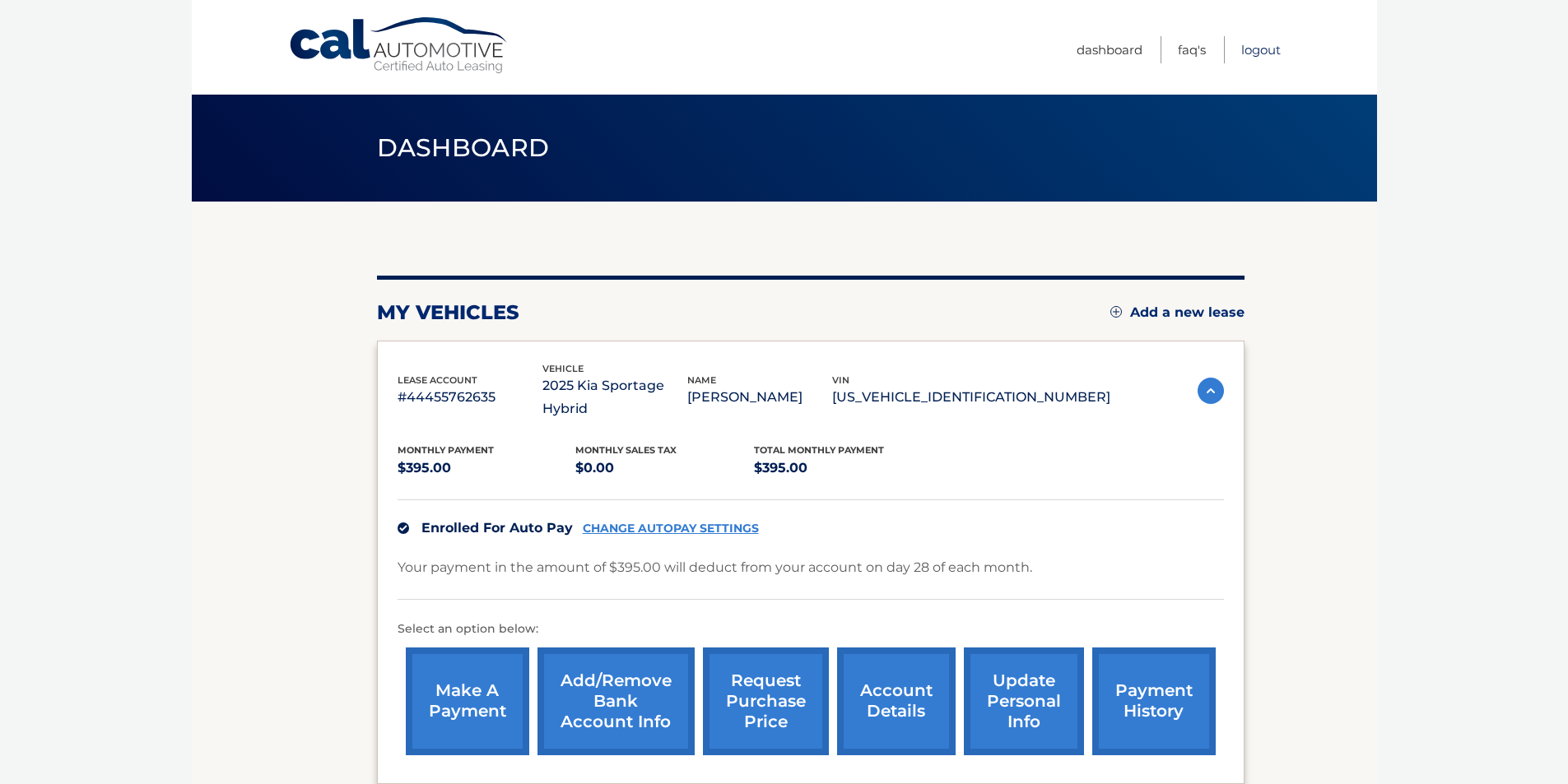
click at [1253, 49] on link "Logout" at bounding box center [1261, 49] width 39 height 28
